Goal: Task Accomplishment & Management: Manage account settings

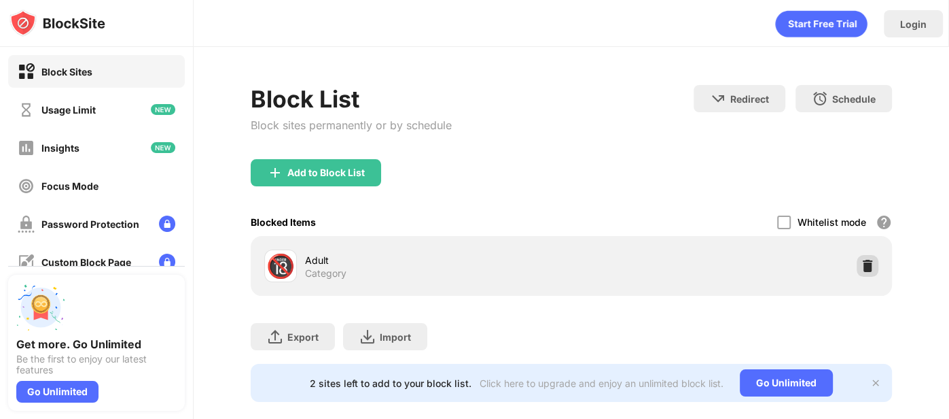
click at [866, 267] on img at bounding box center [868, 266] width 14 height 14
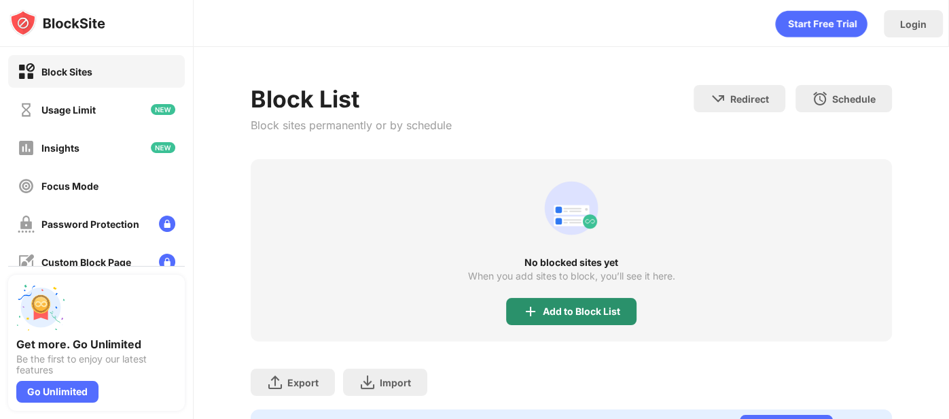
click at [571, 316] on div "Add to Block List" at bounding box center [571, 311] width 130 height 27
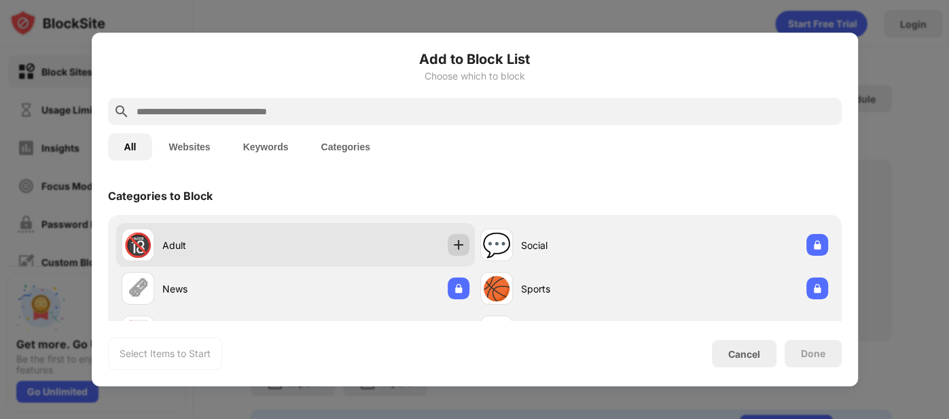
click at [461, 250] on img at bounding box center [459, 245] width 14 height 14
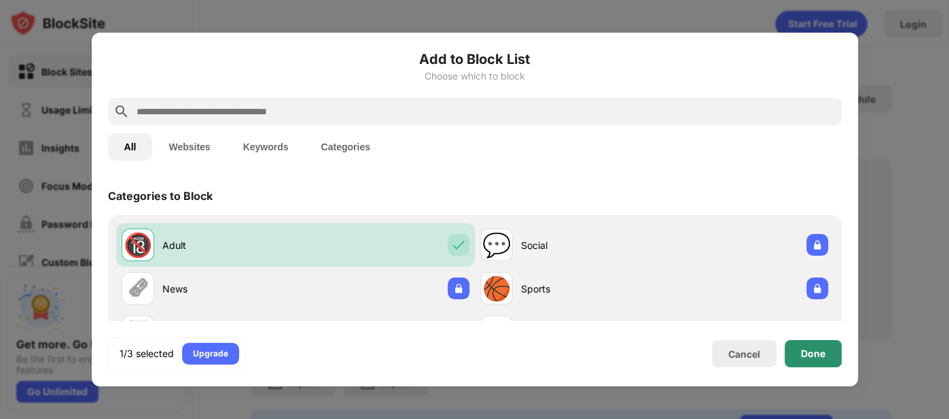
click at [822, 353] on div "Done" at bounding box center [813, 353] width 24 height 11
